Goal: Check status: Check status

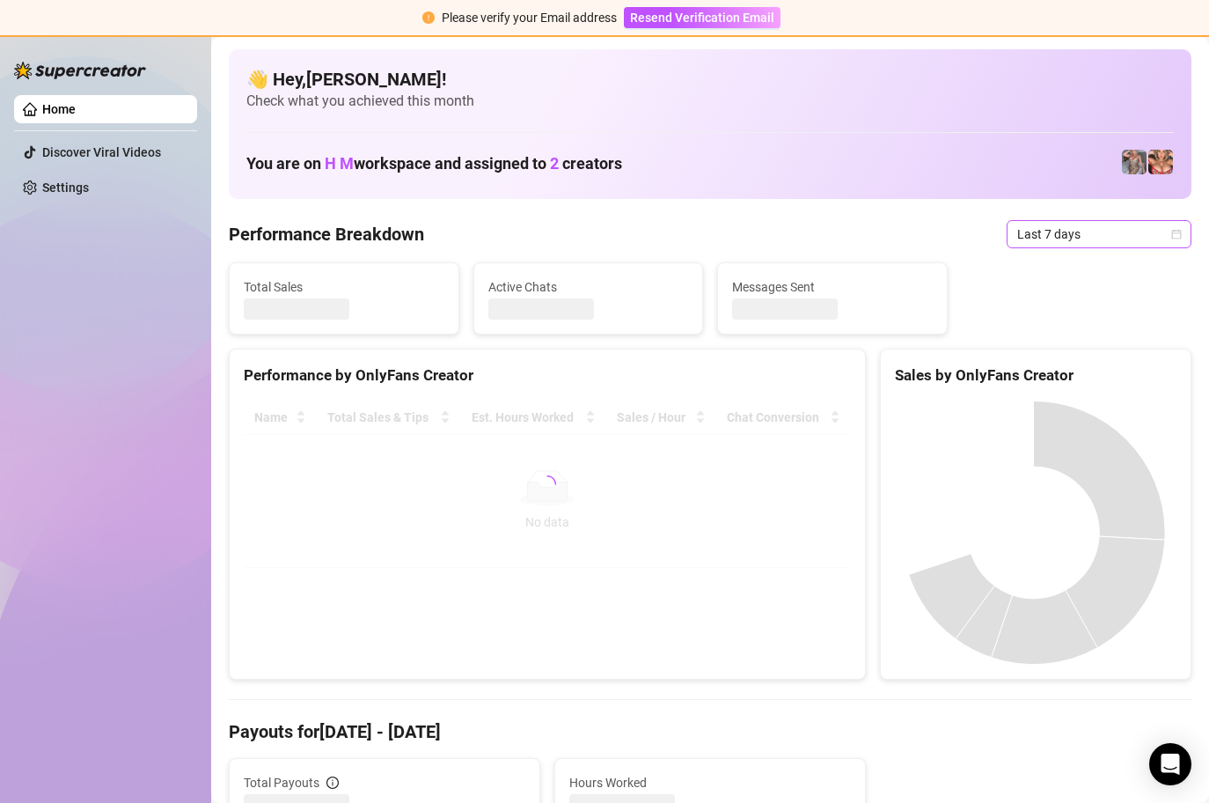
click at [1155, 230] on span "Last 7 days" at bounding box center [1099, 234] width 164 height 26
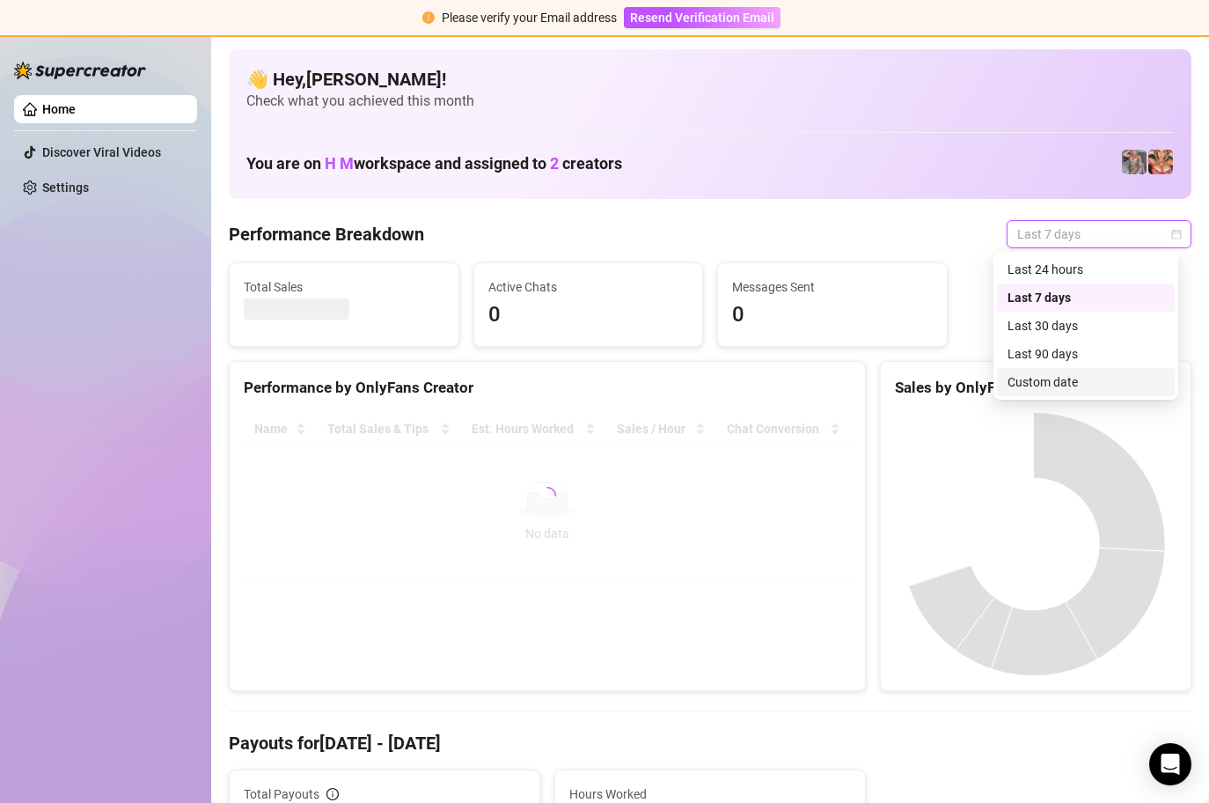
click at [1065, 374] on div "Custom date" at bounding box center [1086, 381] width 157 height 19
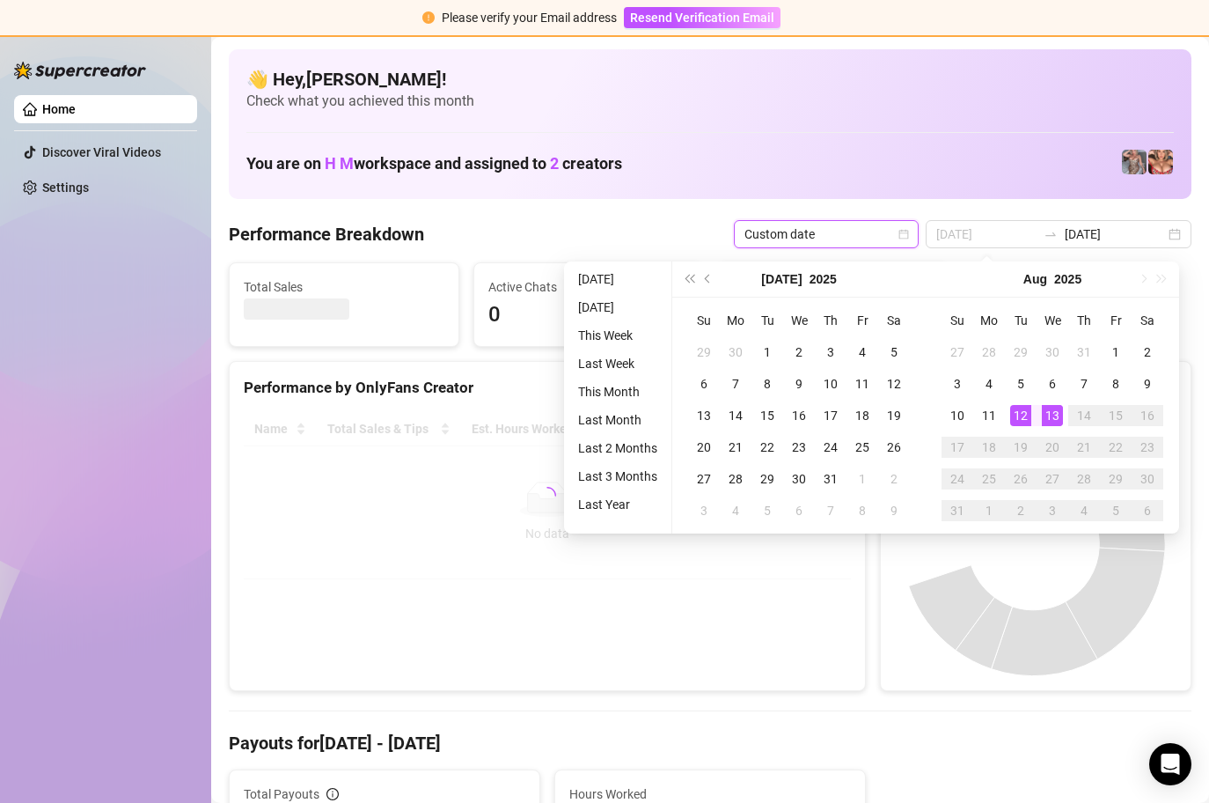
type input "[DATE]"
click at [1050, 410] on div "13" at bounding box center [1052, 415] width 21 height 21
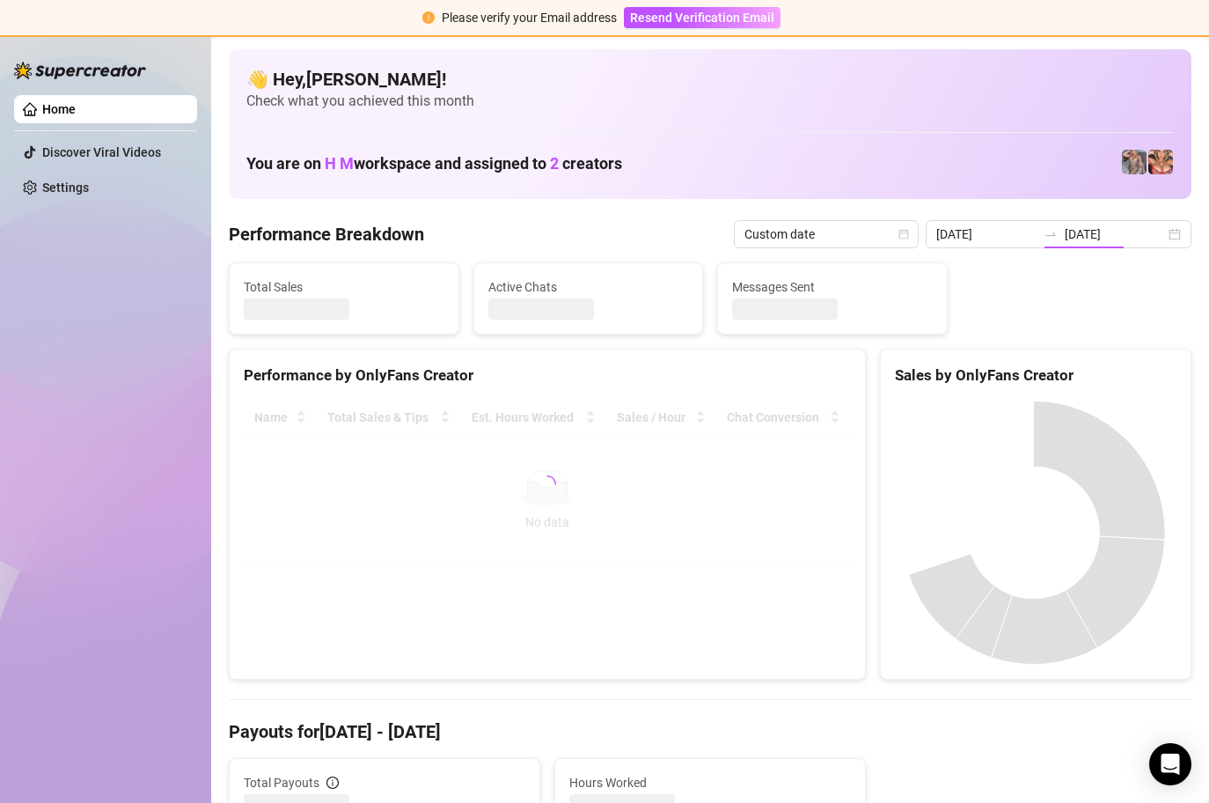
type input "[DATE]"
